Goal: Information Seeking & Learning: Learn about a topic

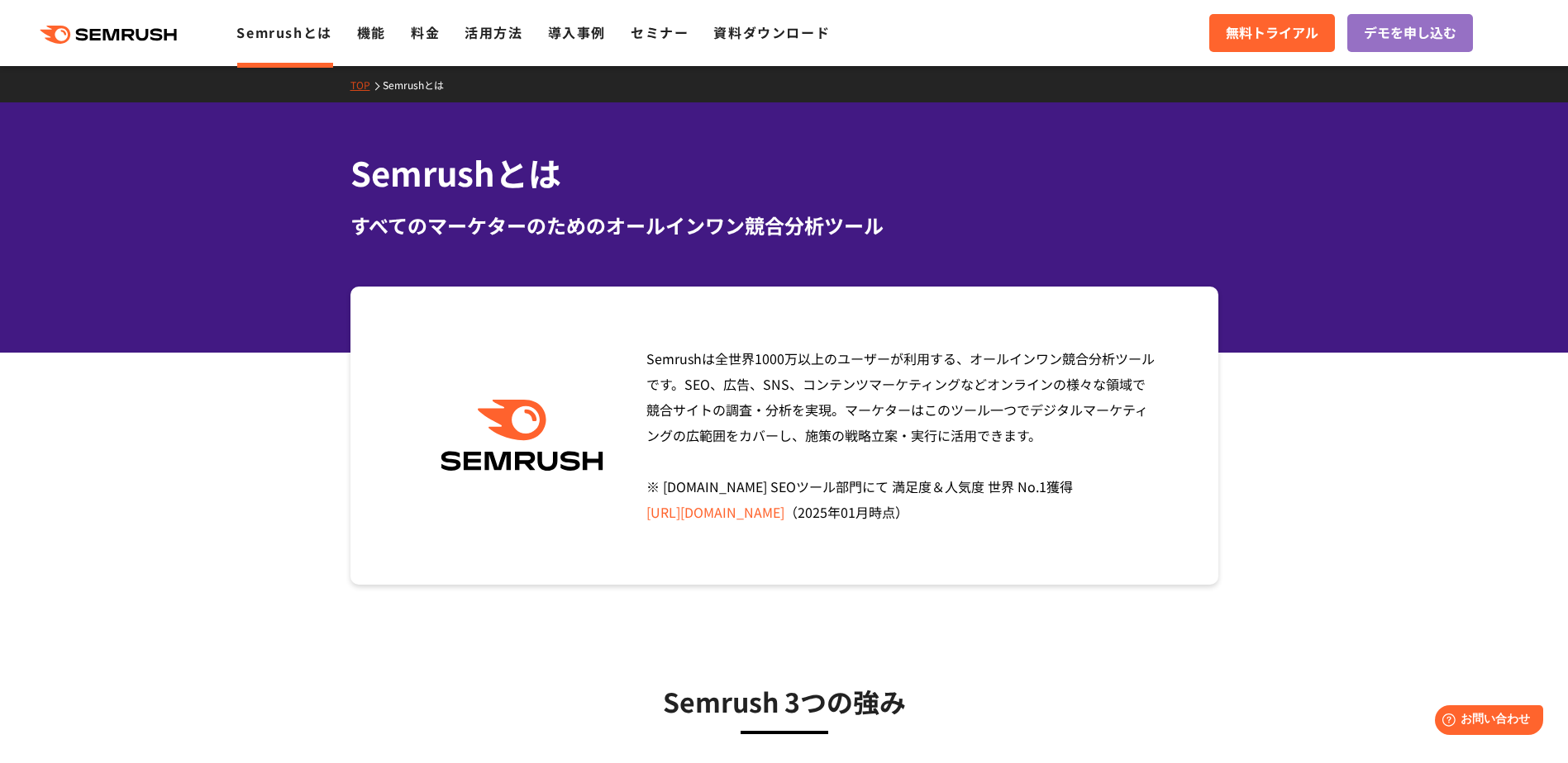
click at [383, 51] on div ".cls {fill: #FF642D;} .cls {fill: #FF642D;} Semrushとは 機能 料金 活用方法 導入事例 セミナー 資料ダウ…" at bounding box center [784, 33] width 1568 height 50
click at [379, 38] on link "機能" at bounding box center [371, 32] width 29 height 20
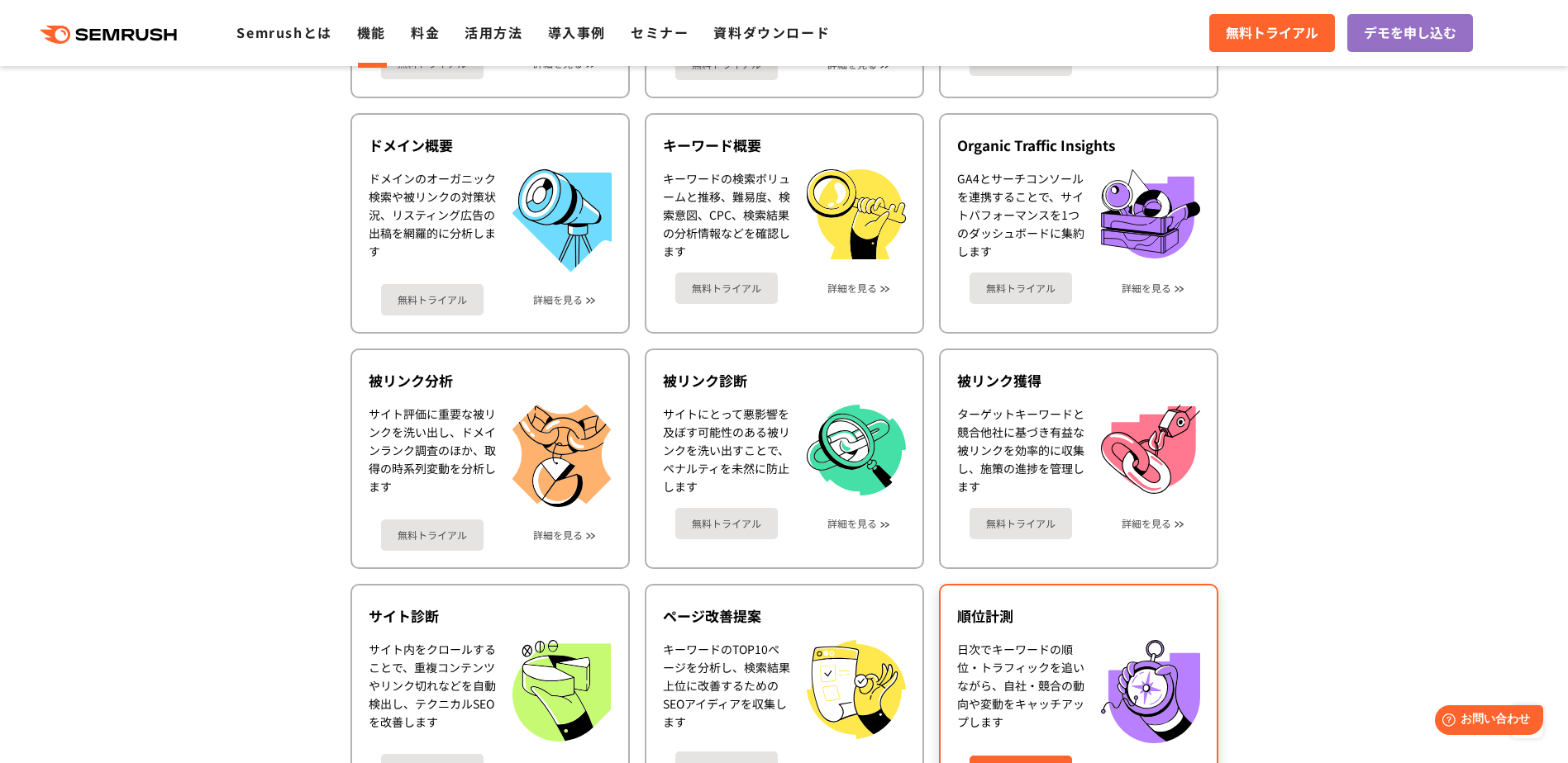
scroll to position [330, 0]
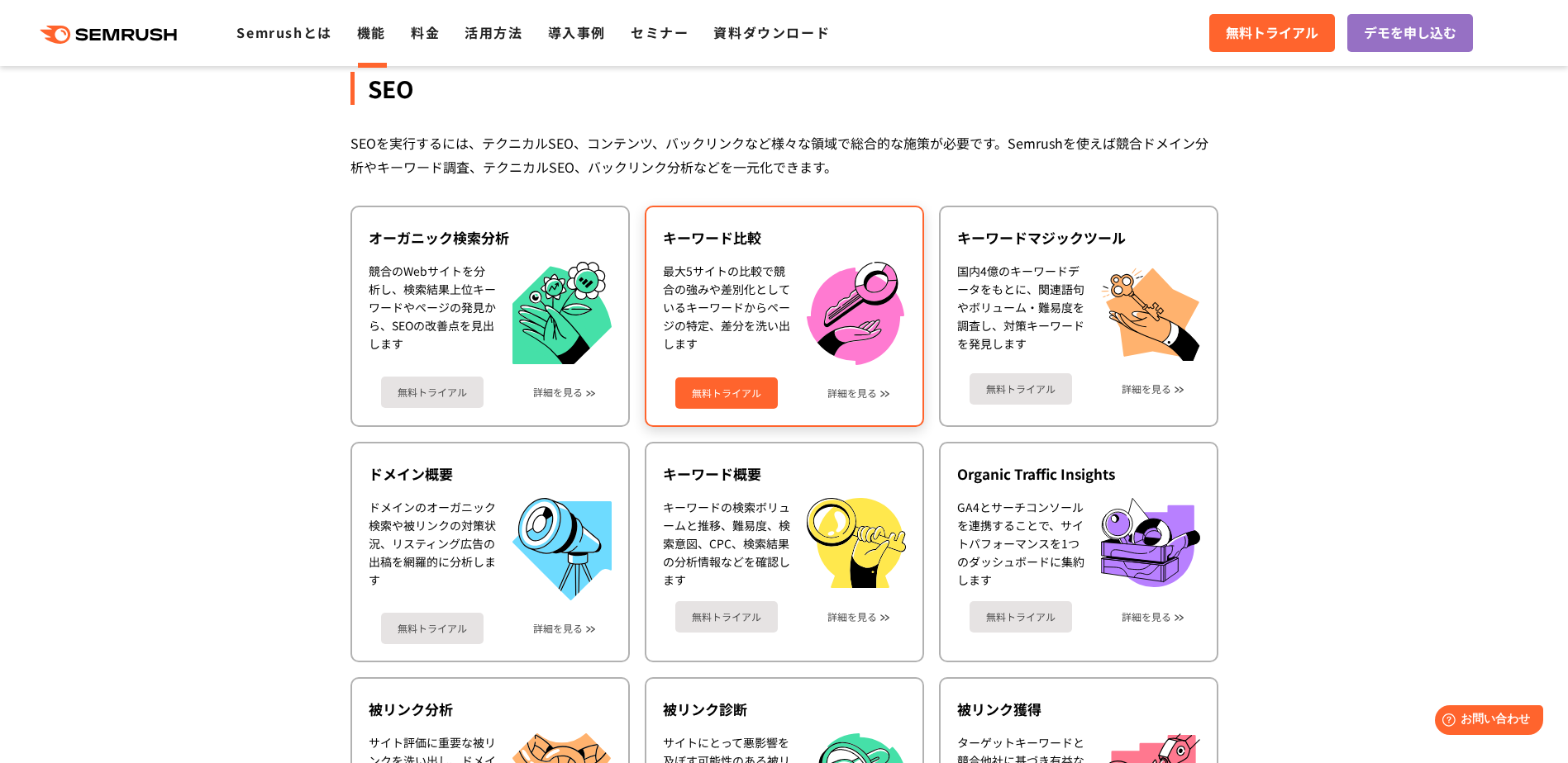
click at [877, 394] on div "無料トライアル 詳細を見る" at bounding box center [784, 387] width 243 height 44
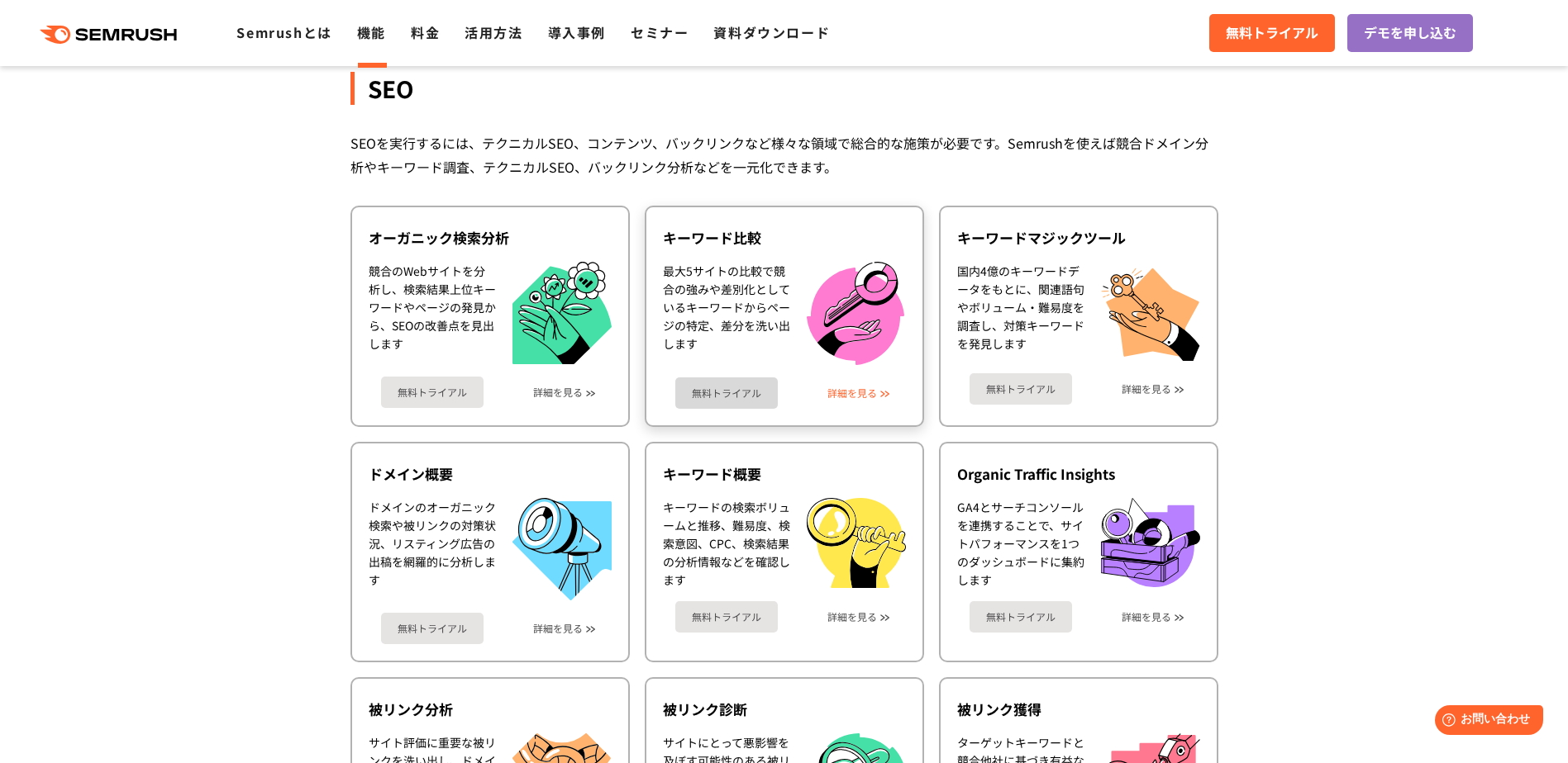
click at [870, 398] on link "詳細を見る" at bounding box center [853, 393] width 50 height 12
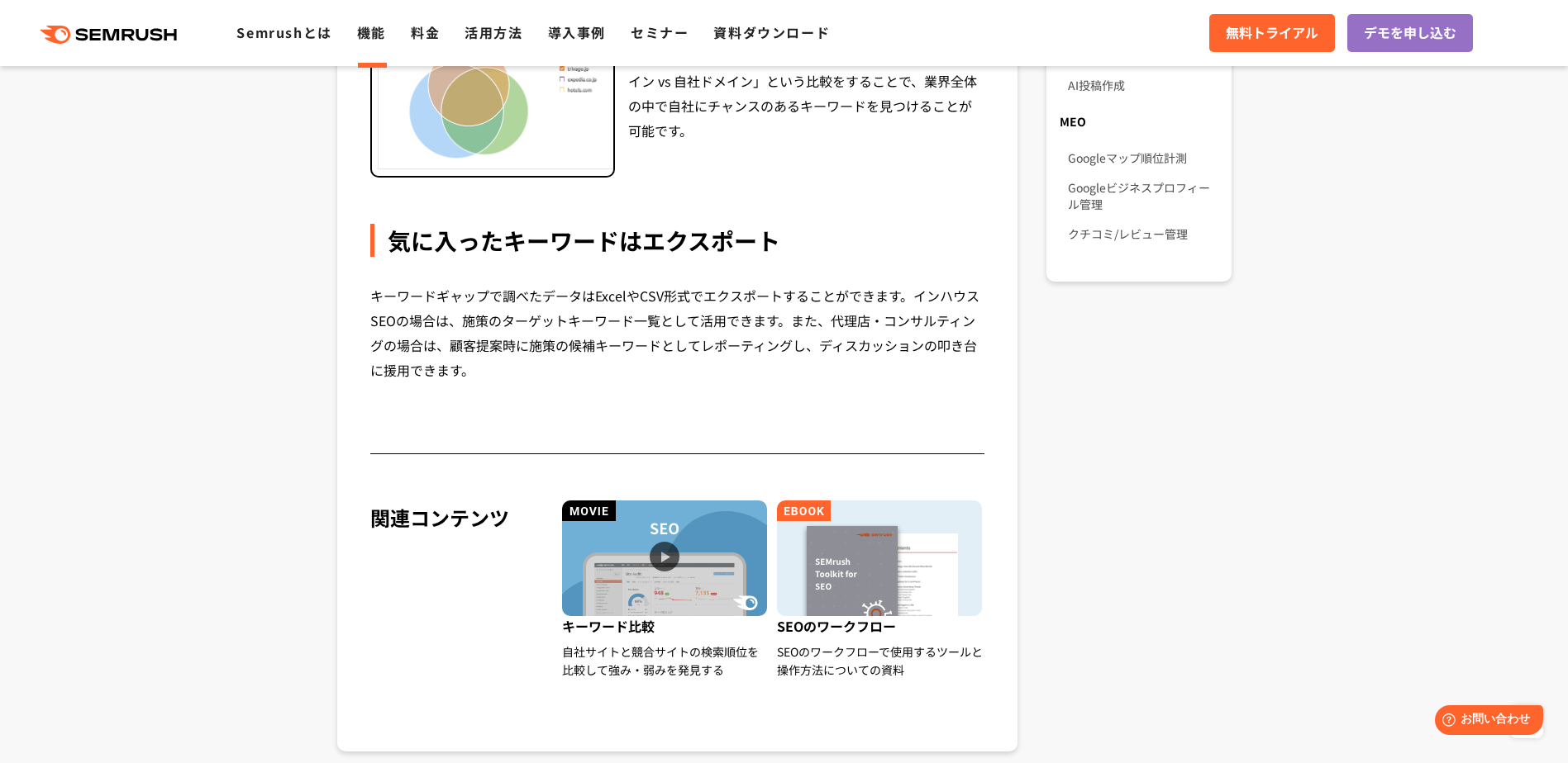
scroll to position [1569, 0]
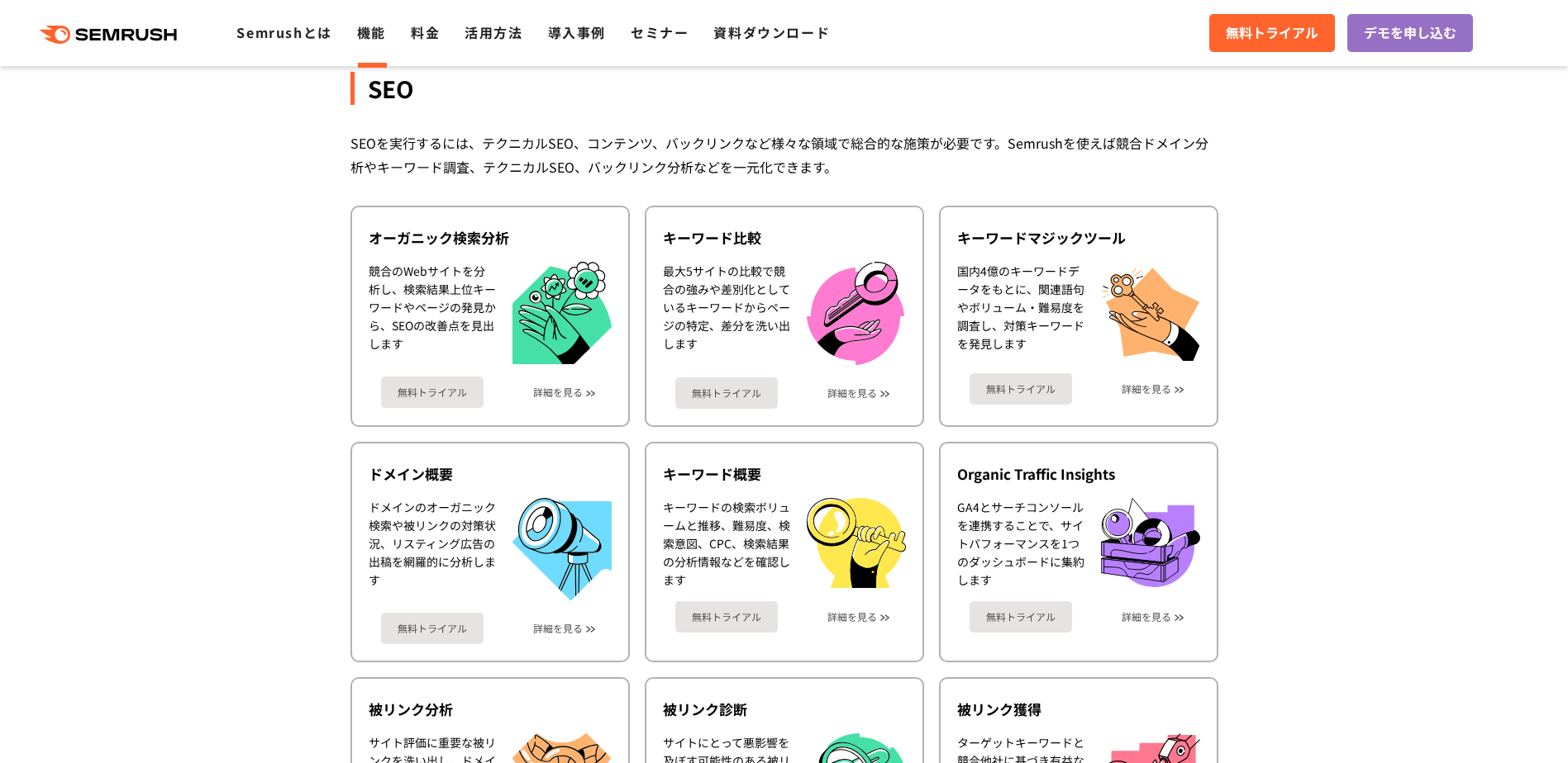
click at [1169, 386] on link "詳細を見る" at bounding box center [1146, 389] width 50 height 12
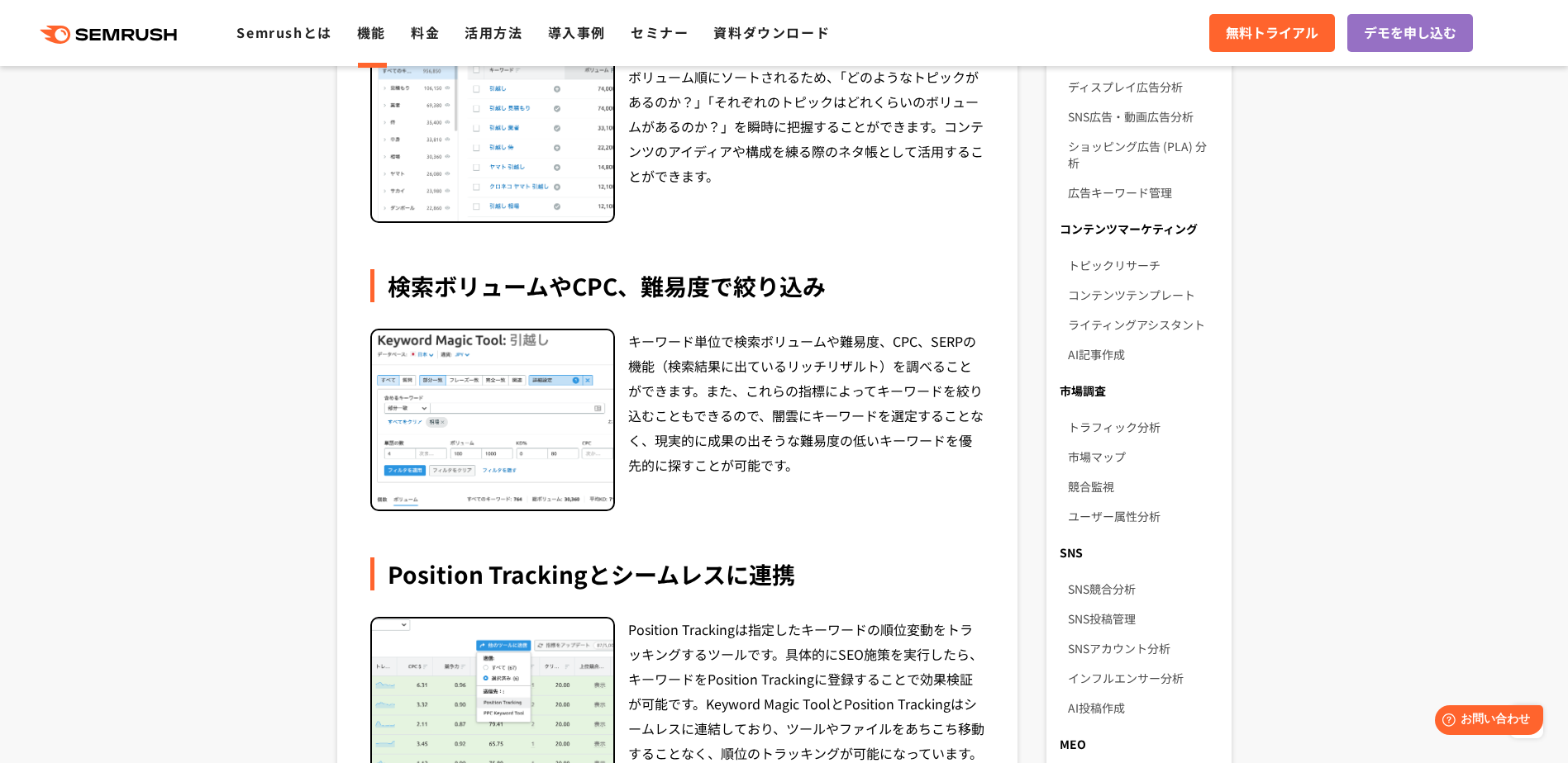
scroll to position [495, 0]
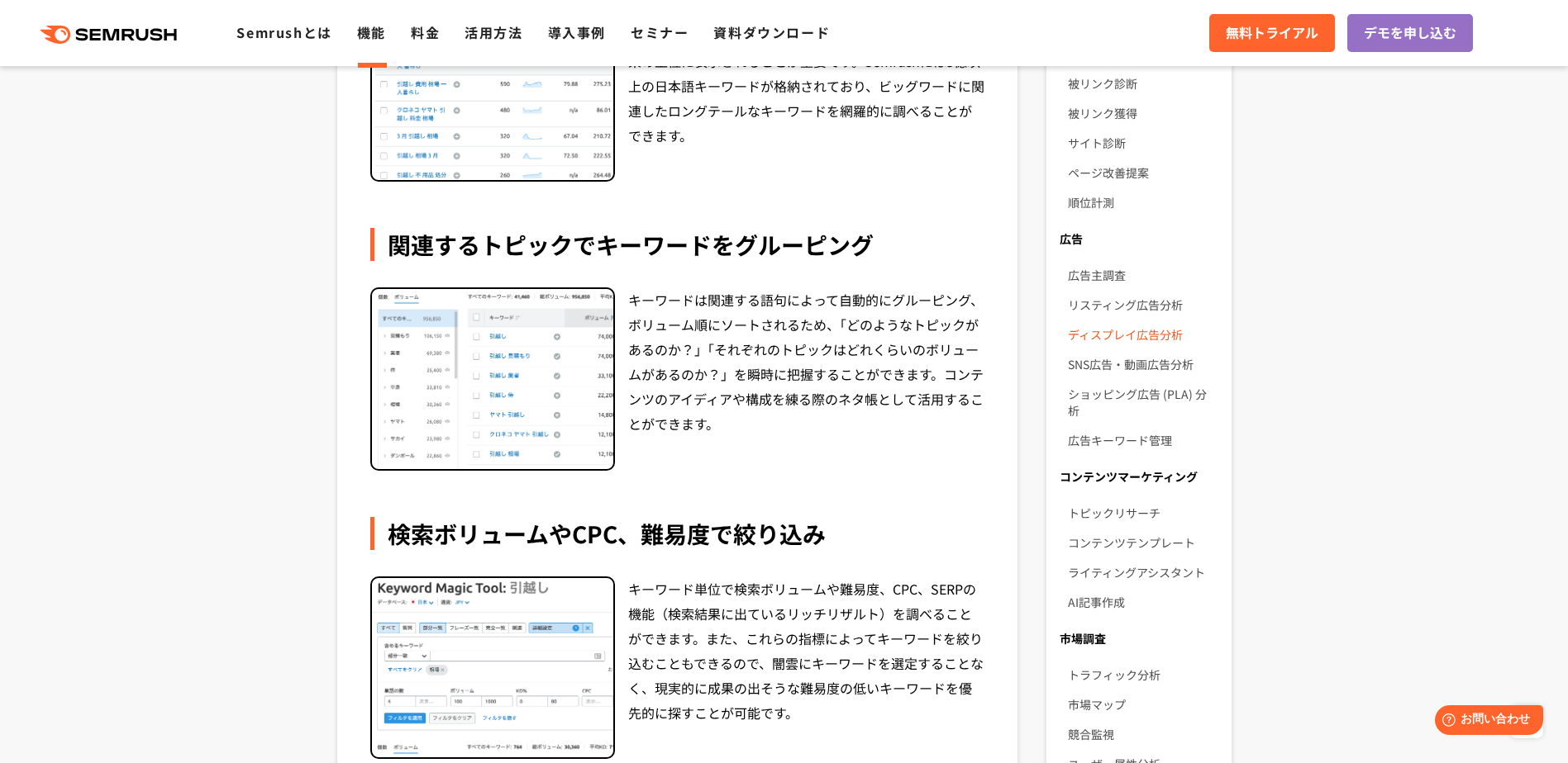
click at [1112, 341] on link "ディスプレイ広告分析" at bounding box center [1142, 335] width 150 height 29
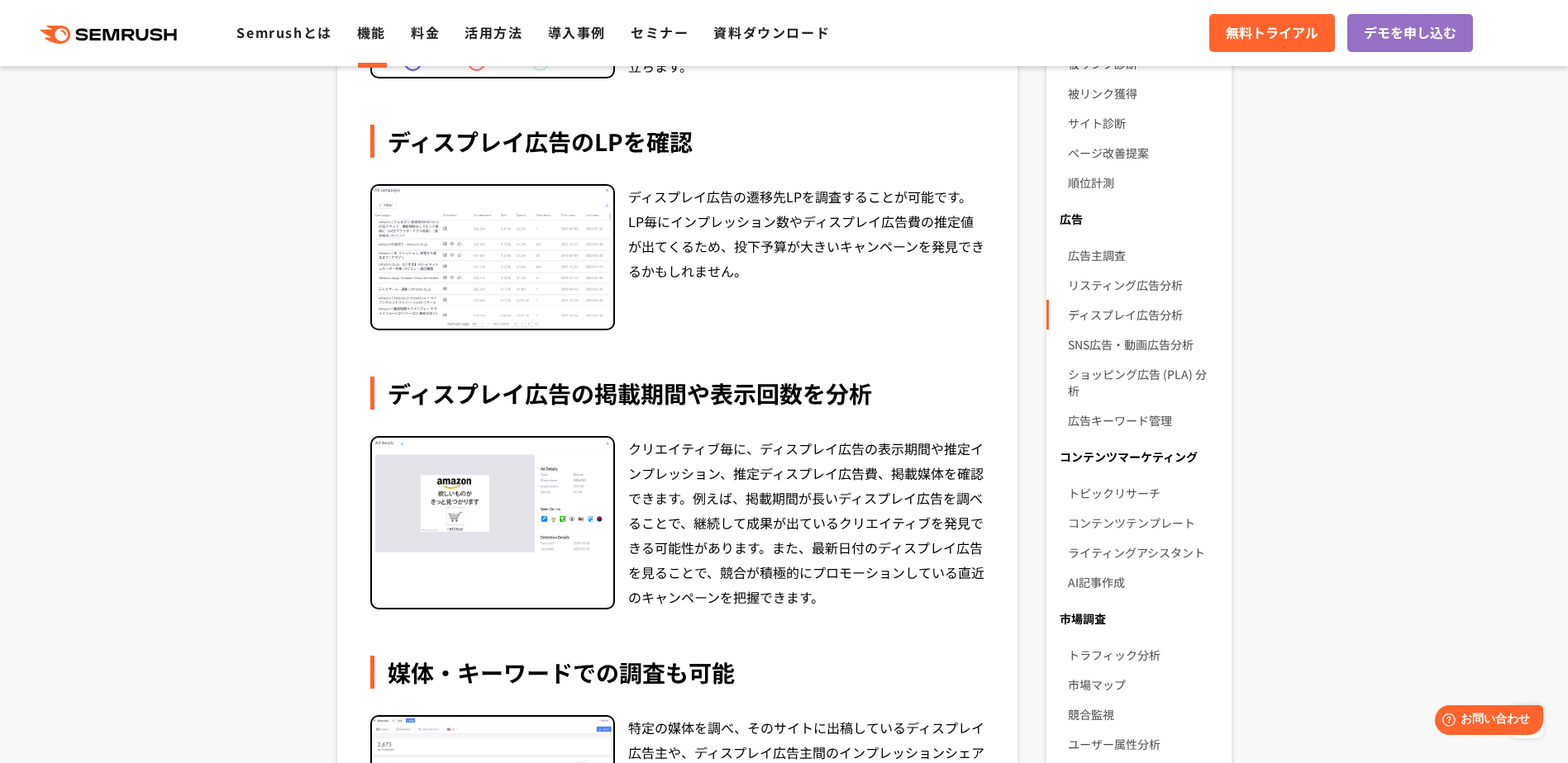
scroll to position [495, 0]
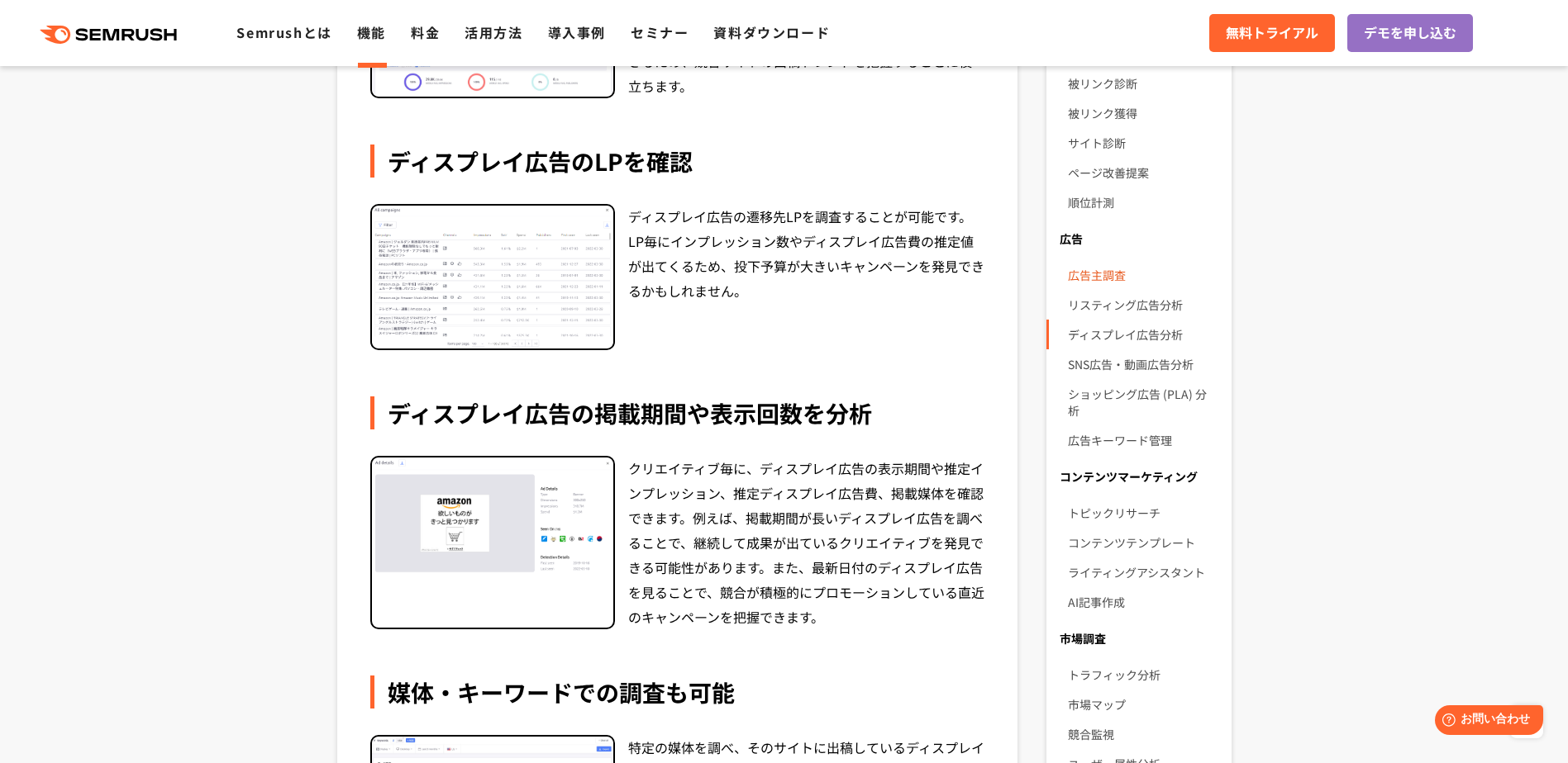
click at [1111, 279] on link "広告主調査" at bounding box center [1142, 275] width 150 height 29
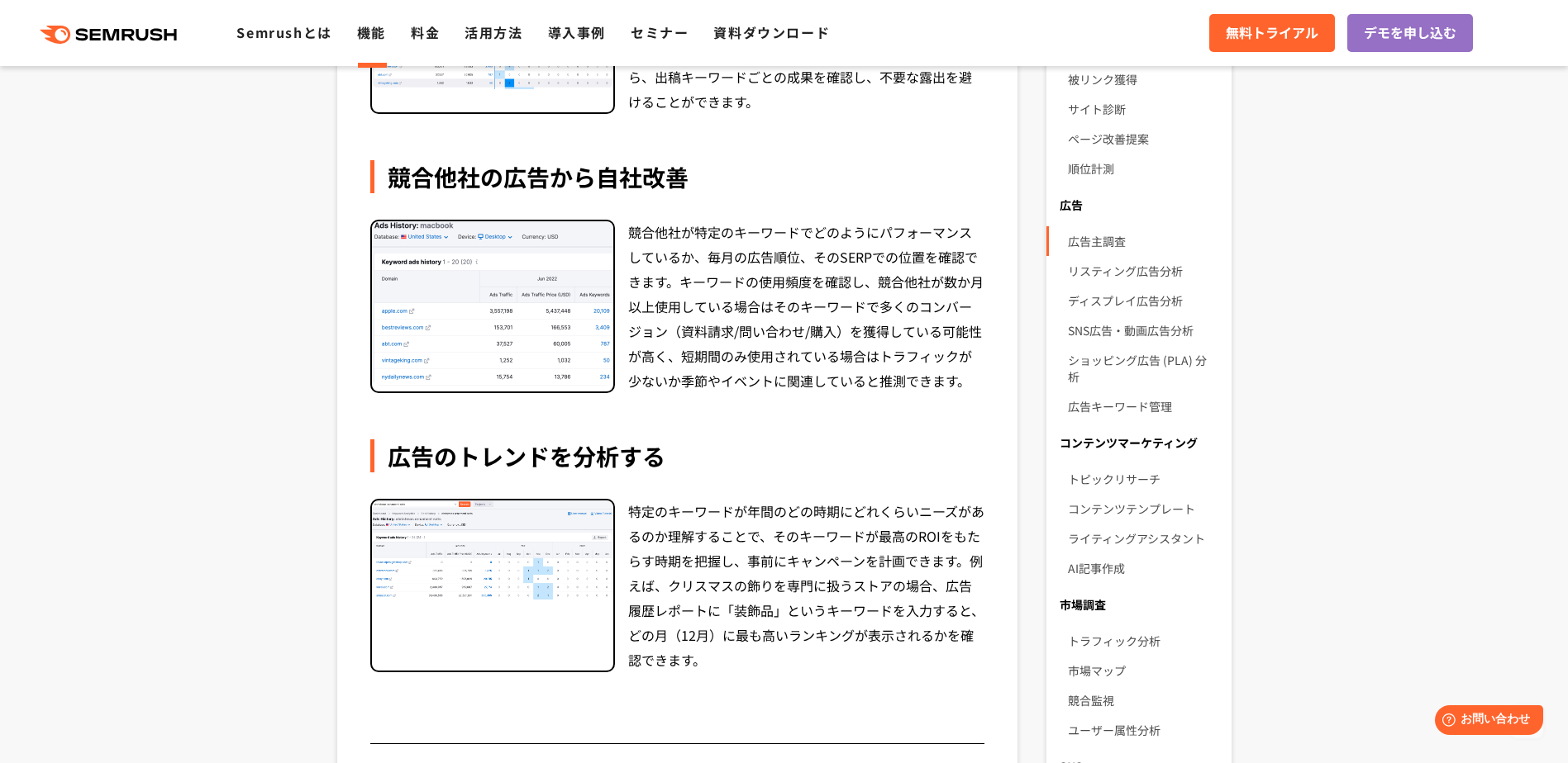
scroll to position [578, 0]
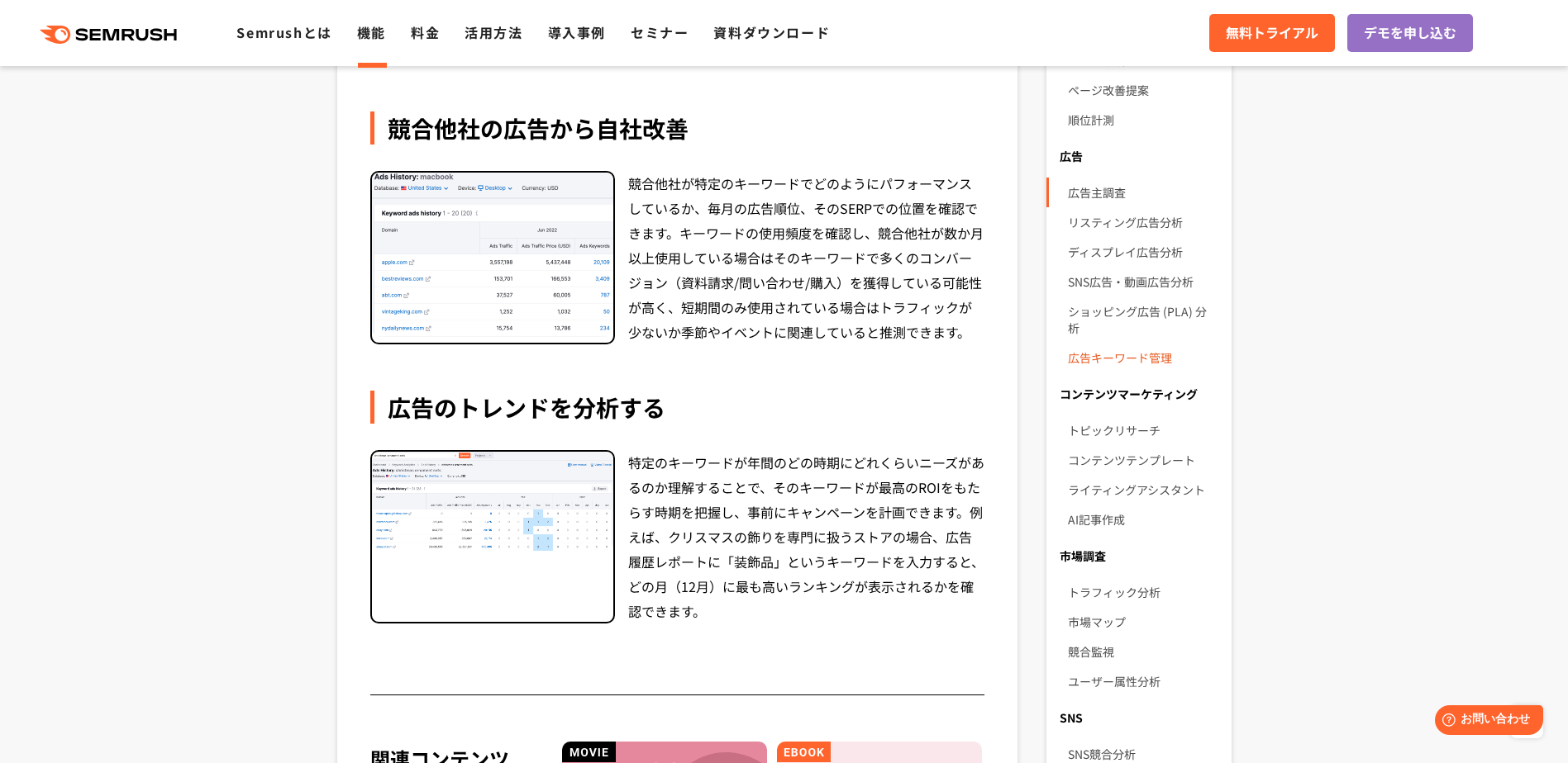
click at [1129, 343] on link "広告キーワード管理" at bounding box center [1142, 358] width 150 height 29
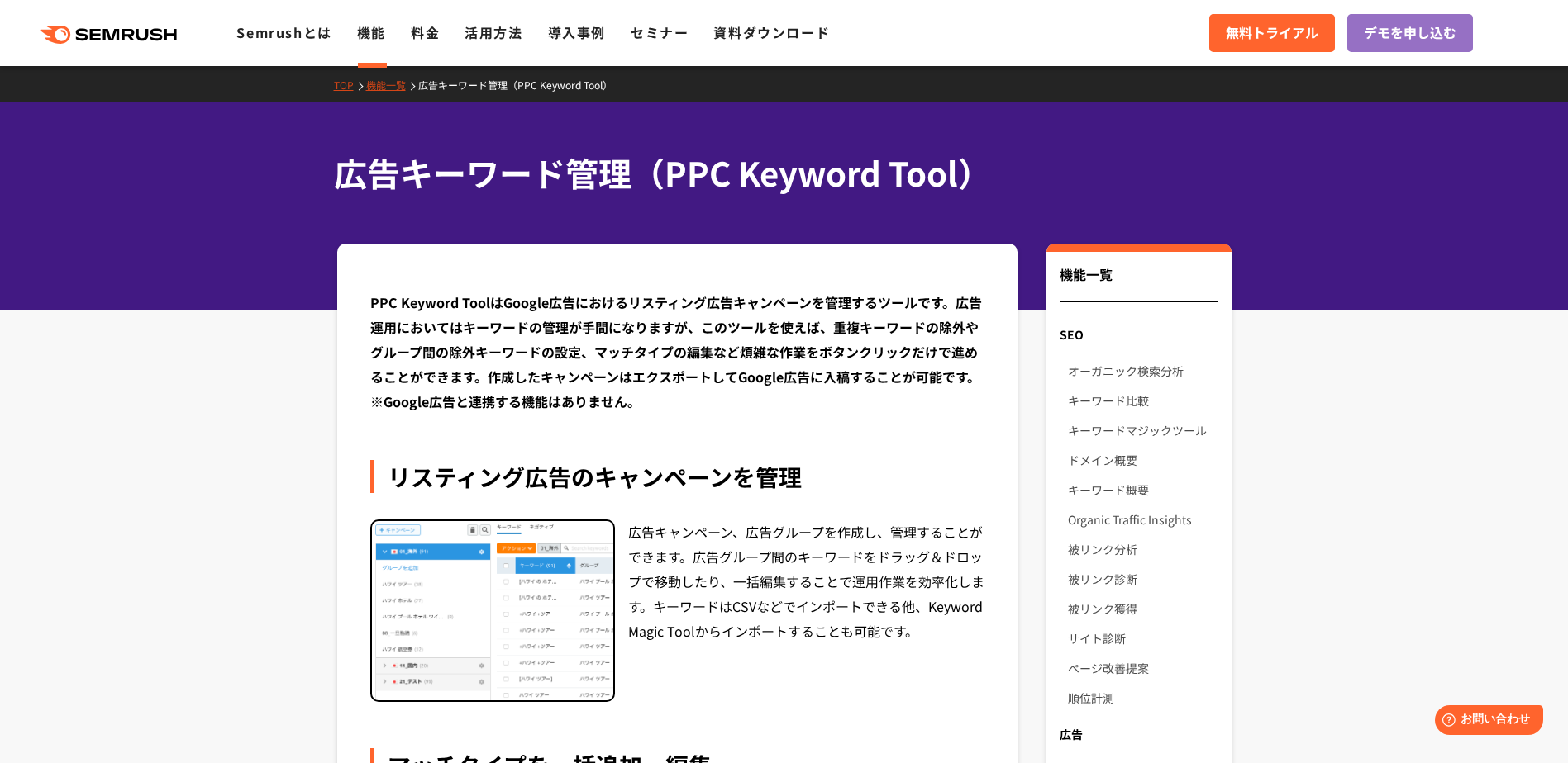
click at [877, 480] on div "リスティング広告のキャンペーンを管理" at bounding box center [678, 477] width 615 height 33
click at [1119, 366] on link "オーガニック検索分析" at bounding box center [1142, 370] width 150 height 29
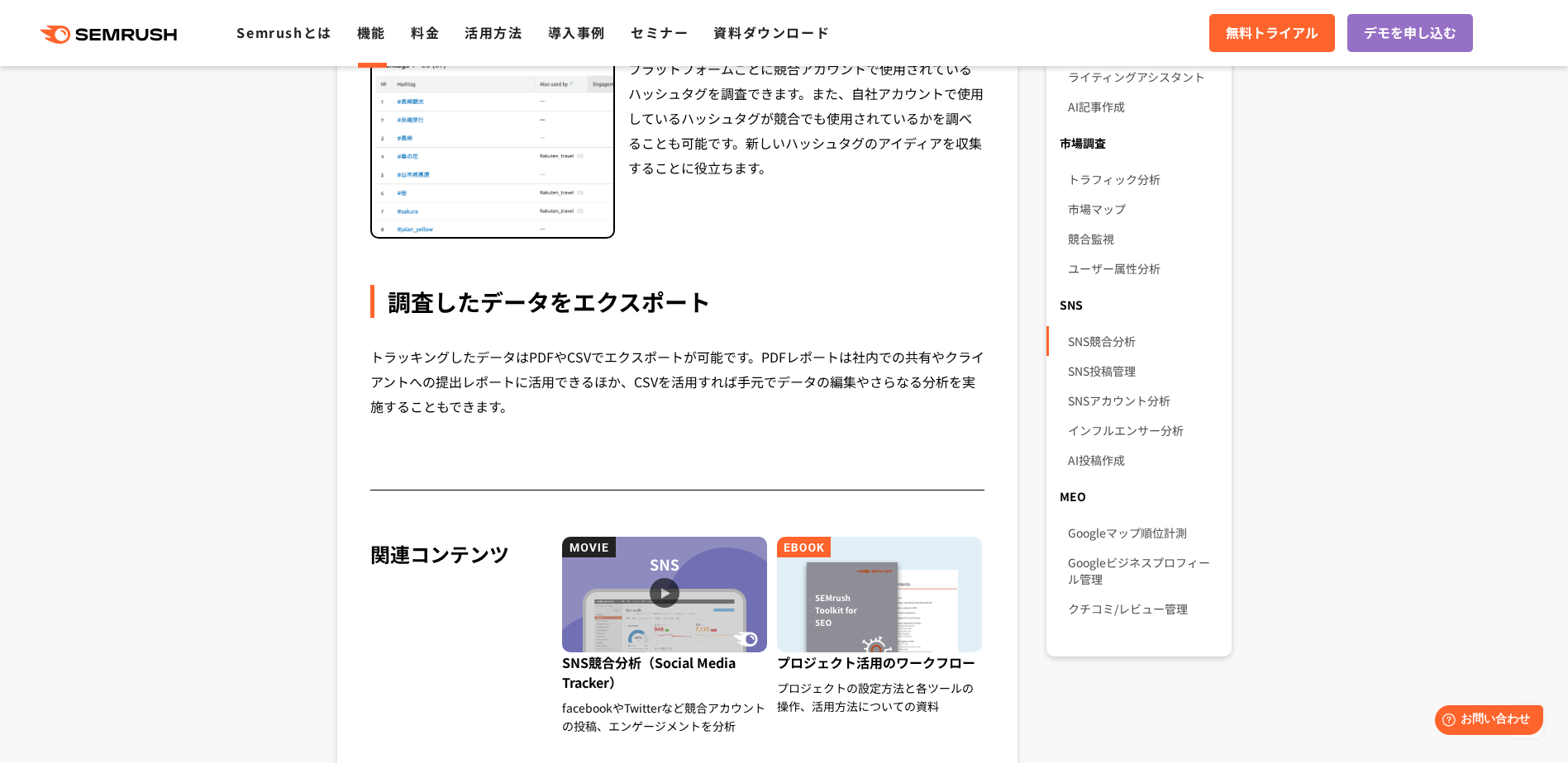
scroll to position [1817, 0]
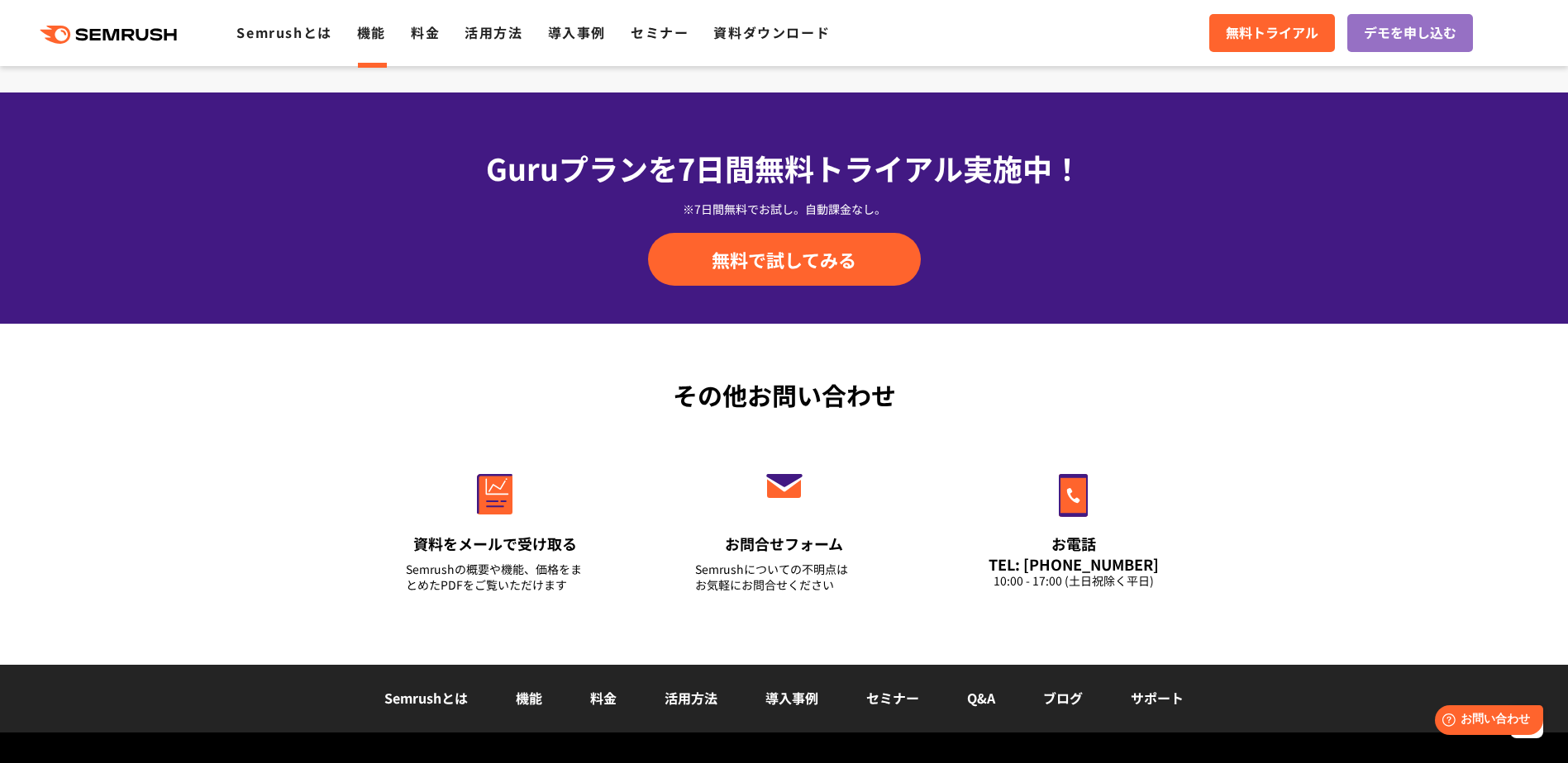
click at [1366, 439] on div "その他お問い合わせ 資料をメールで受け取る Semrushの概要や機能、価格をまとめたPDFをご覧いただけます お問合せフォーム Semrushについての不明…" at bounding box center [784, 494] width 1568 height 341
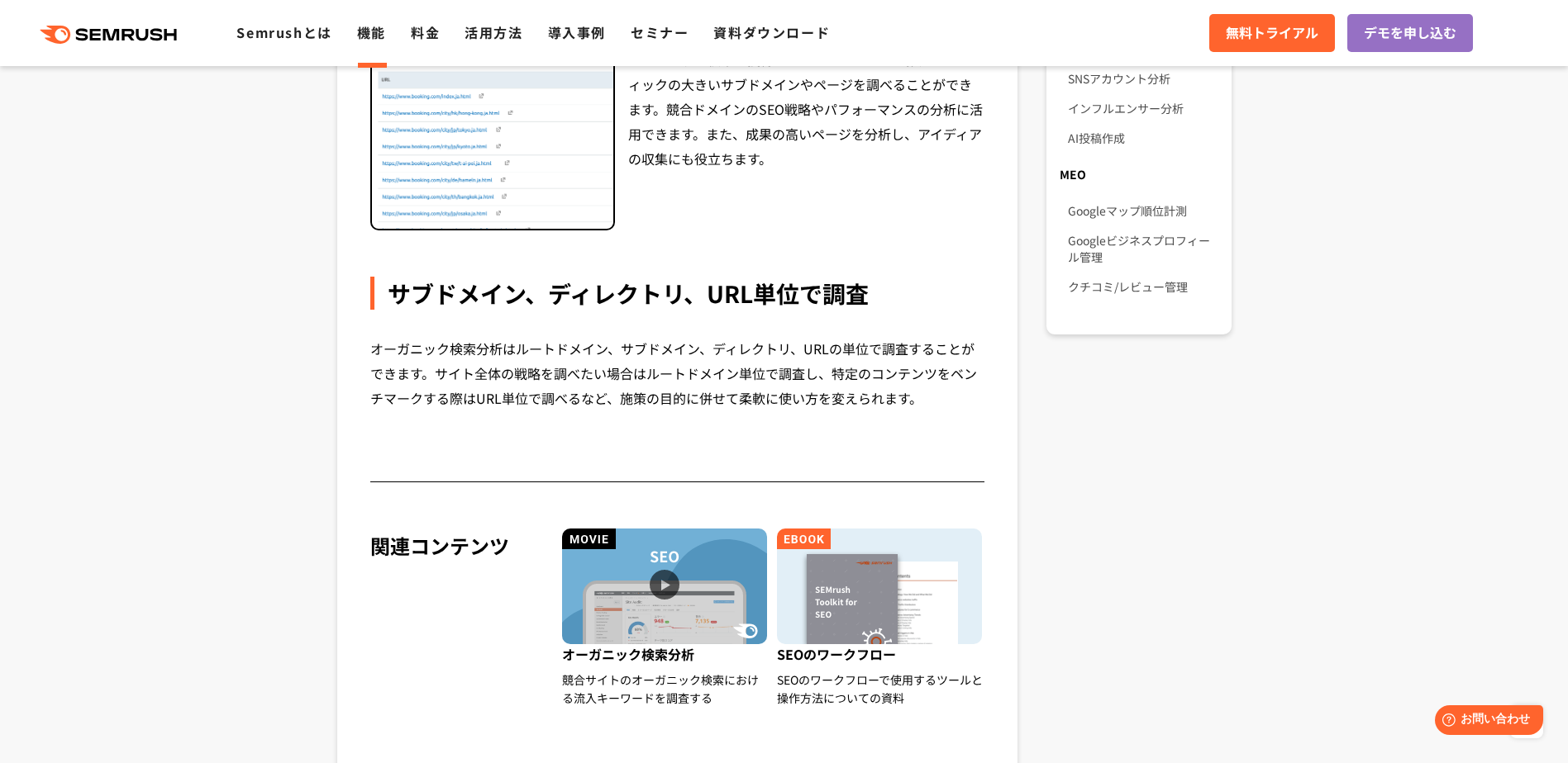
scroll to position [1322, 0]
